Goal: Task Accomplishment & Management: Manage account settings

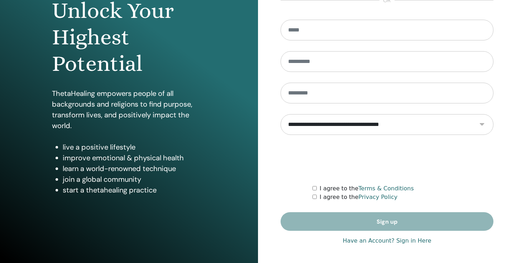
scroll to position [81, 0]
click at [368, 243] on link "Have an Account? Sign in Here" at bounding box center [387, 241] width 89 height 9
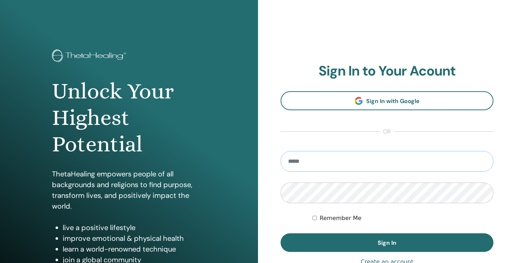
click at [353, 162] on input "email" at bounding box center [387, 161] width 213 height 21
type input "**********"
click at [387, 243] on button "Sign In" at bounding box center [387, 243] width 213 height 19
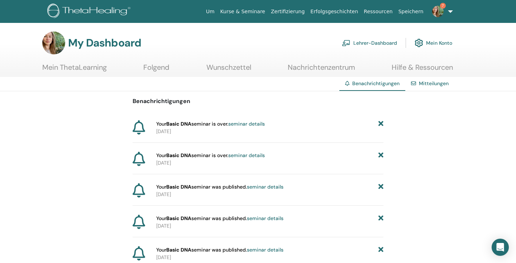
click at [378, 41] on link "Lehrer-Dashboard" at bounding box center [369, 43] width 55 height 16
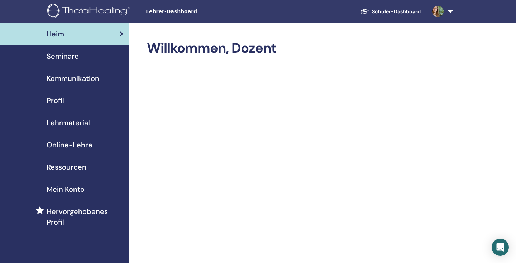
click at [74, 54] on span "Seminare" at bounding box center [63, 56] width 32 height 11
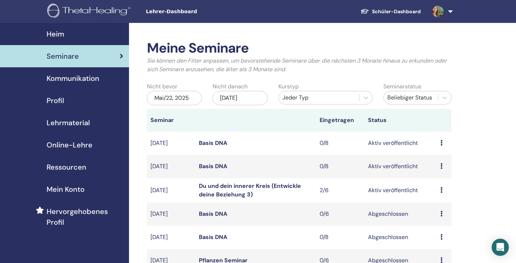
scroll to position [10, 0]
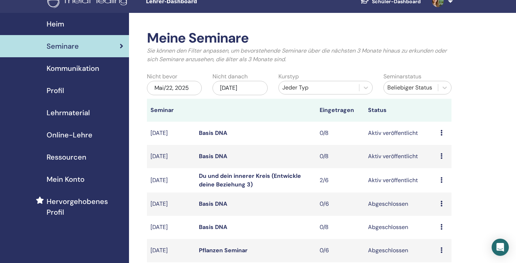
click at [219, 133] on link "Basis DNA" at bounding box center [213, 133] width 28 height 8
click at [215, 157] on link "Basis DNA" at bounding box center [213, 157] width 28 height 8
click at [208, 129] on link "Basis DNA" at bounding box center [213, 133] width 28 height 8
click at [220, 133] on link "Basis DNA" at bounding box center [213, 133] width 28 height 8
click at [212, 133] on link "Basis DNA" at bounding box center [213, 133] width 28 height 8
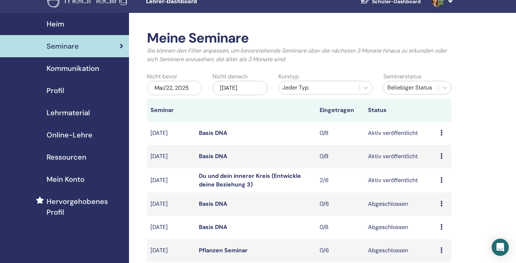
click at [206, 158] on link "Basis DNA" at bounding box center [213, 157] width 28 height 8
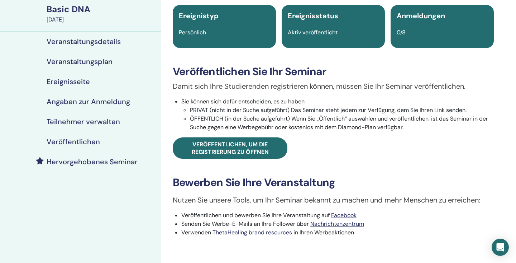
scroll to position [134, 0]
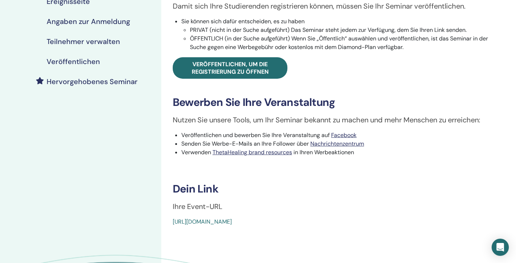
drag, startPoint x: 340, startPoint y: 222, endPoint x: 172, endPoint y: 219, distance: 168.1
click at [172, 219] on div "Basic DNA Ereignistyp Persönlich Ereignisstatus Aktiv veröffentlicht Anmeldunge…" at bounding box center [333, 66] width 335 height 320
copy link "[URL][DOMAIN_NAME]"
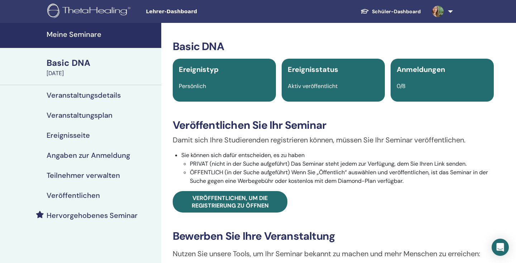
scroll to position [263, 0]
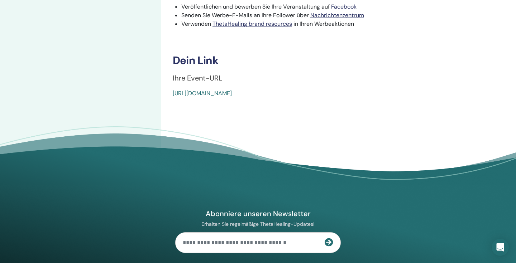
drag, startPoint x: 337, startPoint y: 92, endPoint x: 166, endPoint y: 95, distance: 171.0
copy link "[URL][DOMAIN_NAME]"
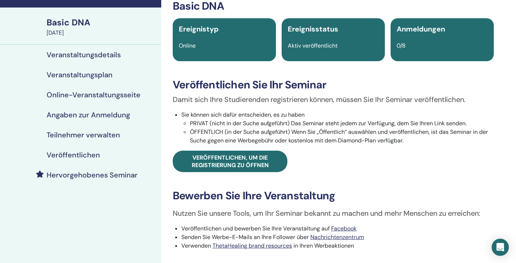
scroll to position [148, 0]
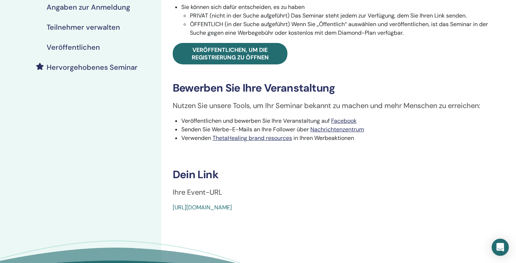
drag, startPoint x: 337, startPoint y: 207, endPoint x: 163, endPoint y: 209, distance: 173.5
click at [163, 209] on div "Basic DNA Ereignistyp Online Ereignisstatus Aktiv veröffentlicht Anmeldungen 0/…" at bounding box center [333, 94] width 344 height 438
copy link "[URL][DOMAIN_NAME]"
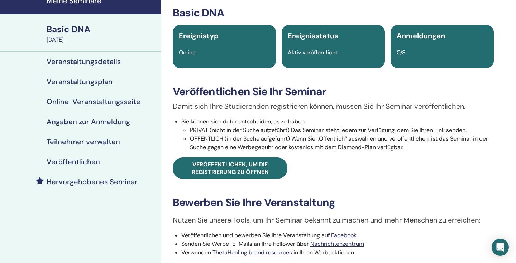
scroll to position [134, 0]
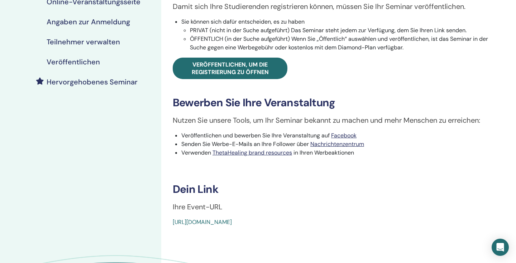
click at [337, 223] on div "[URL][DOMAIN_NAME]" at bounding box center [307, 222] width 268 height 9
drag, startPoint x: 337, startPoint y: 220, endPoint x: 171, endPoint y: 218, distance: 165.6
click at [172, 219] on div "Basic DNA Ereignistyp Online Ereignisstatus Aktiv veröffentlicht Anmeldungen 0/…" at bounding box center [333, 66] width 335 height 320
copy link "[URL][DOMAIN_NAME]"
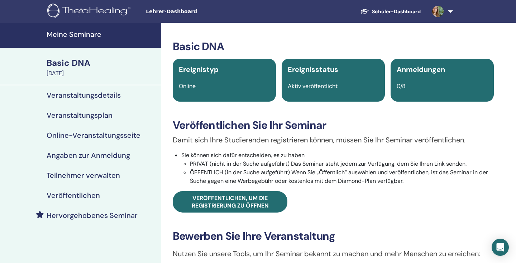
scroll to position [0, 0]
click at [448, 11] on link at bounding box center [441, 11] width 29 height 23
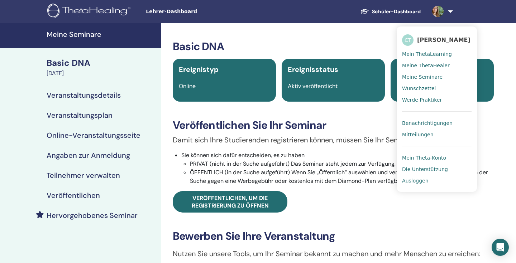
click at [427, 178] on span "Ausloggen" at bounding box center [415, 181] width 26 height 6
